Goal: Information Seeking & Learning: Learn about a topic

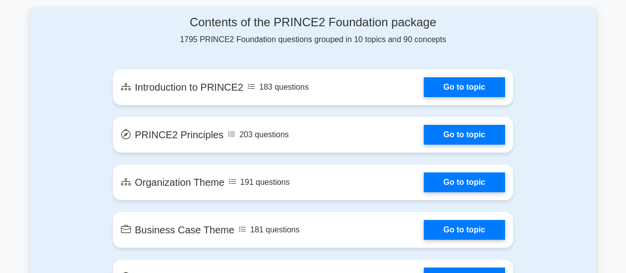
scroll to position [555, 0]
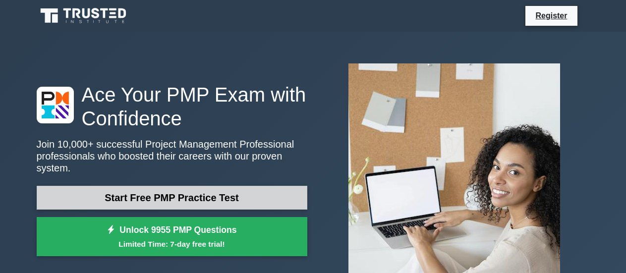
click at [247, 186] on link "Start Free PMP Practice Test" at bounding box center [172, 198] width 271 height 24
